Goal: Transaction & Acquisition: Purchase product/service

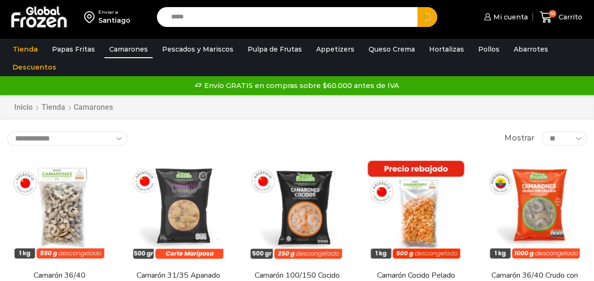
type input "*****"
click at [417, 7] on button "Search" at bounding box center [427, 17] width 20 height 20
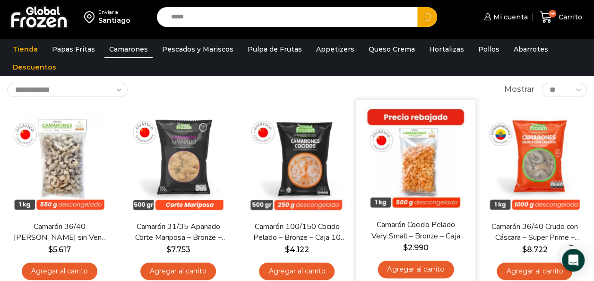
scroll to position [54, 0]
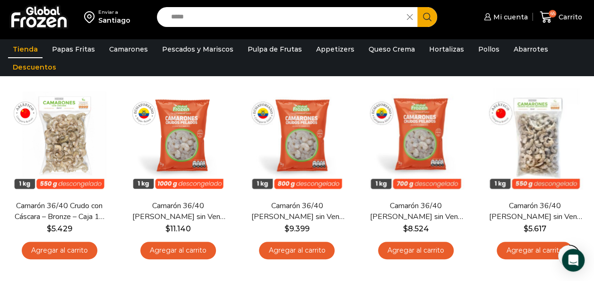
scroll to position [100, 0]
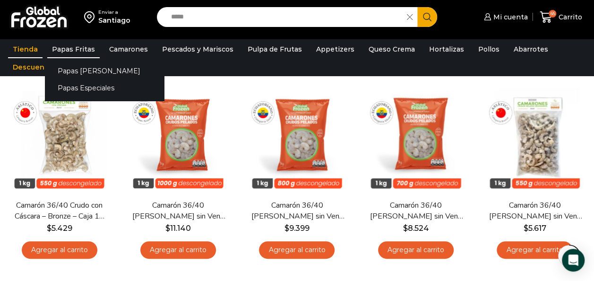
click at [68, 50] on link "Papas Fritas" at bounding box center [73, 49] width 52 height 18
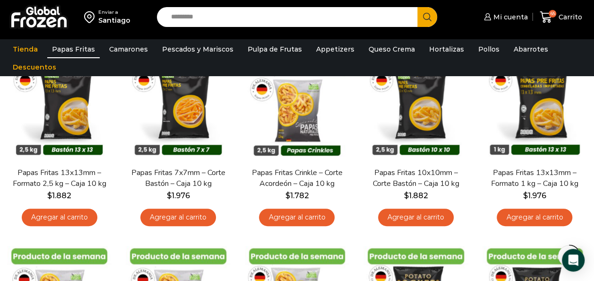
scroll to position [108, 0]
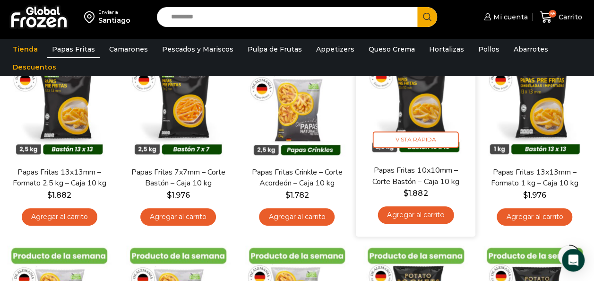
click at [412, 111] on img at bounding box center [415, 104] width 105 height 105
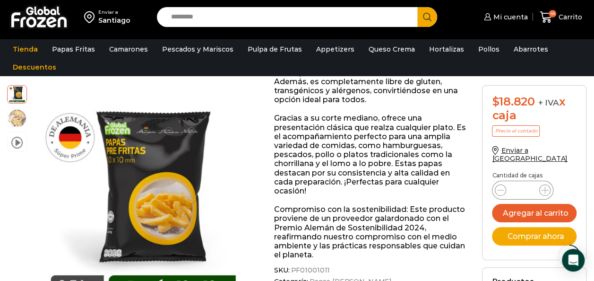
scroll to position [232, 0]
